Goal: Information Seeking & Learning: Check status

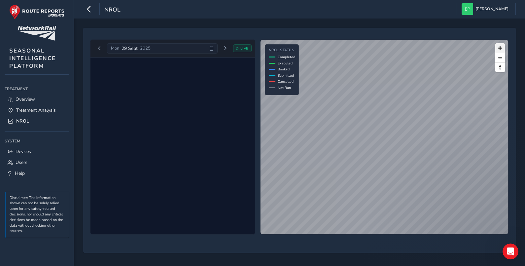
click at [504, 49] on span "Zoom in" at bounding box center [500, 48] width 10 height 10
click at [27, 105] on link "Treatment Analysis" at bounding box center [37, 110] width 64 height 11
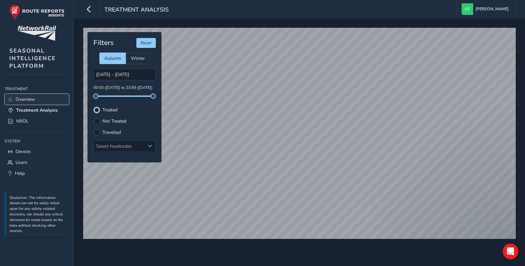
click at [20, 98] on span "Overview" at bounding box center [25, 99] width 19 height 6
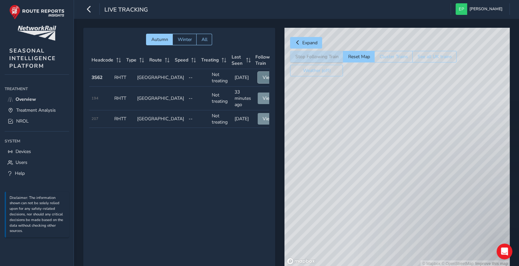
click at [260, 73] on button "View" at bounding box center [268, 78] width 20 height 12
